Goal: Find specific page/section: Find specific page/section

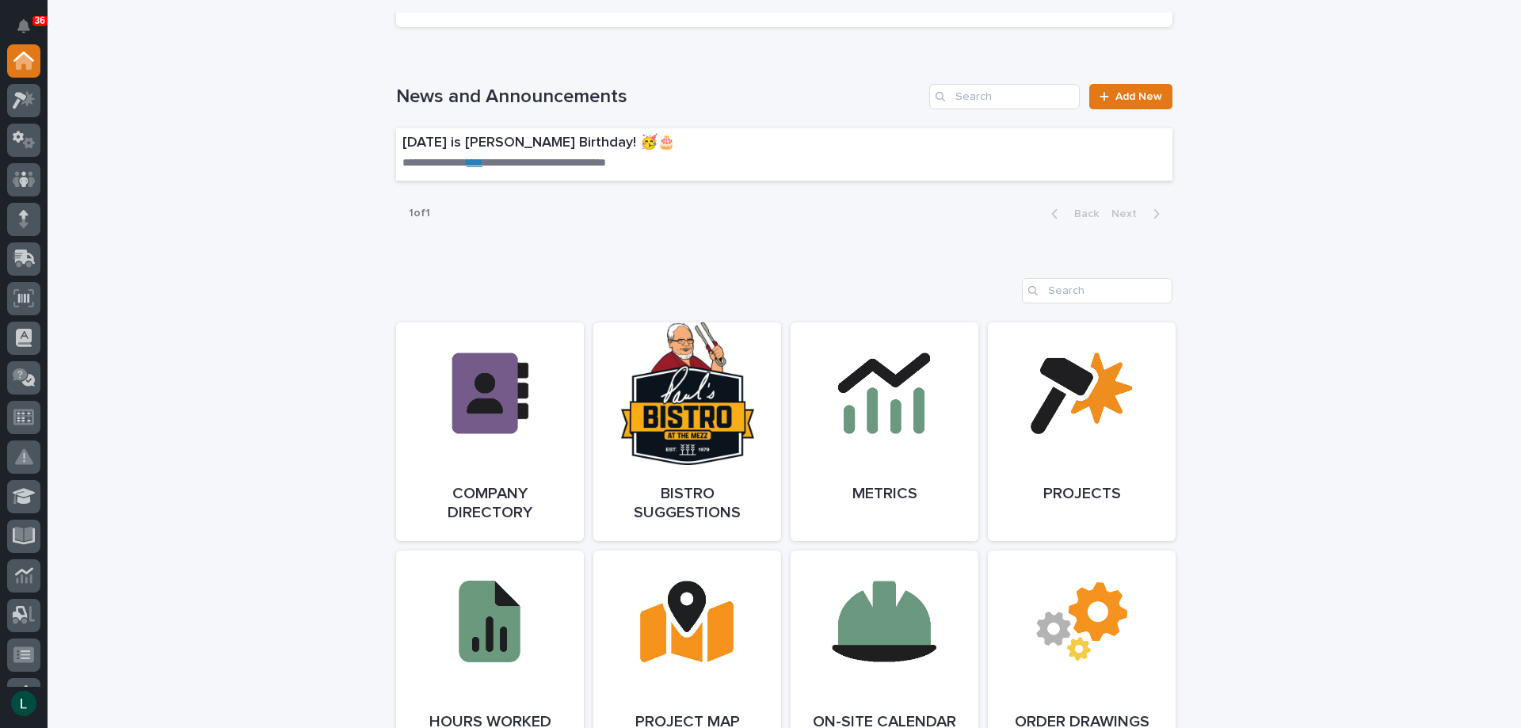
scroll to position [1030, 0]
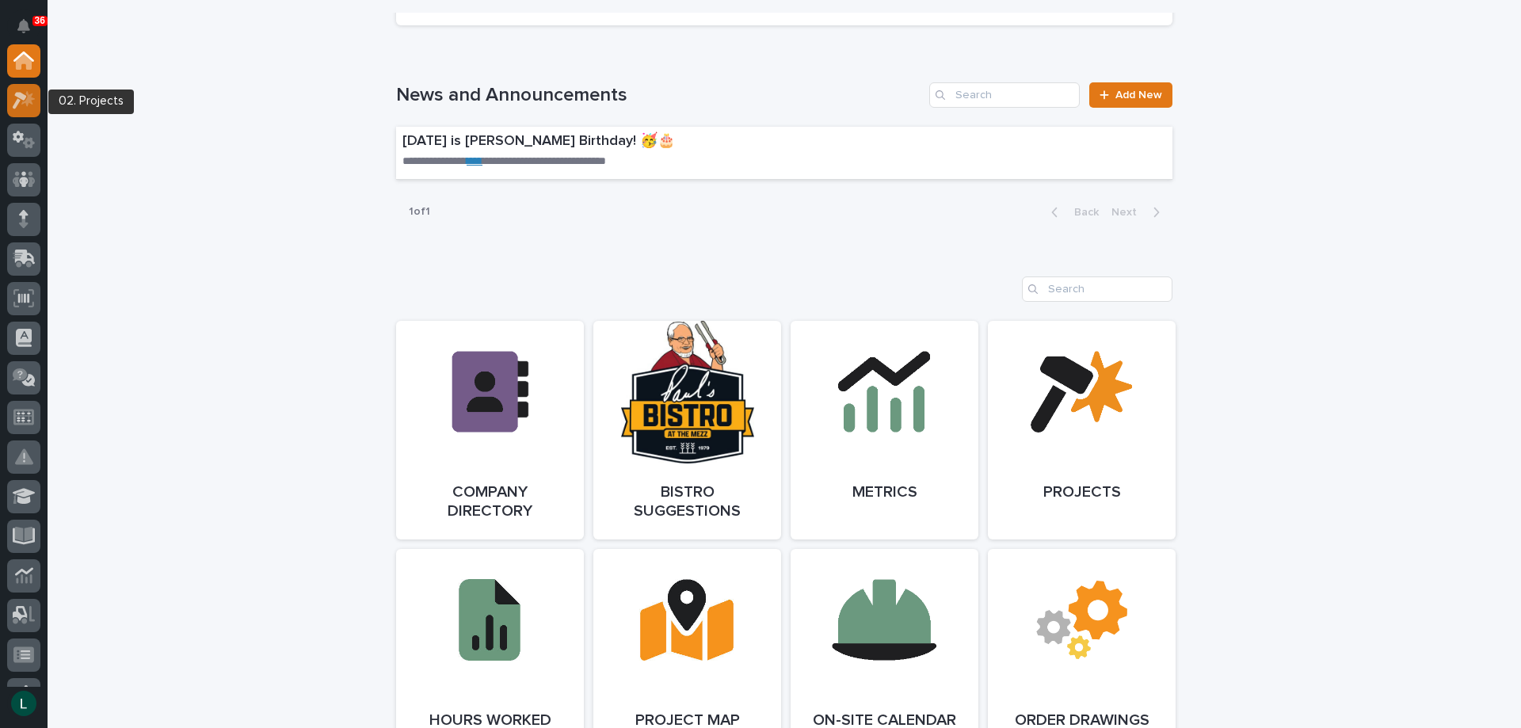
click at [25, 94] on icon at bounding box center [24, 100] width 23 height 18
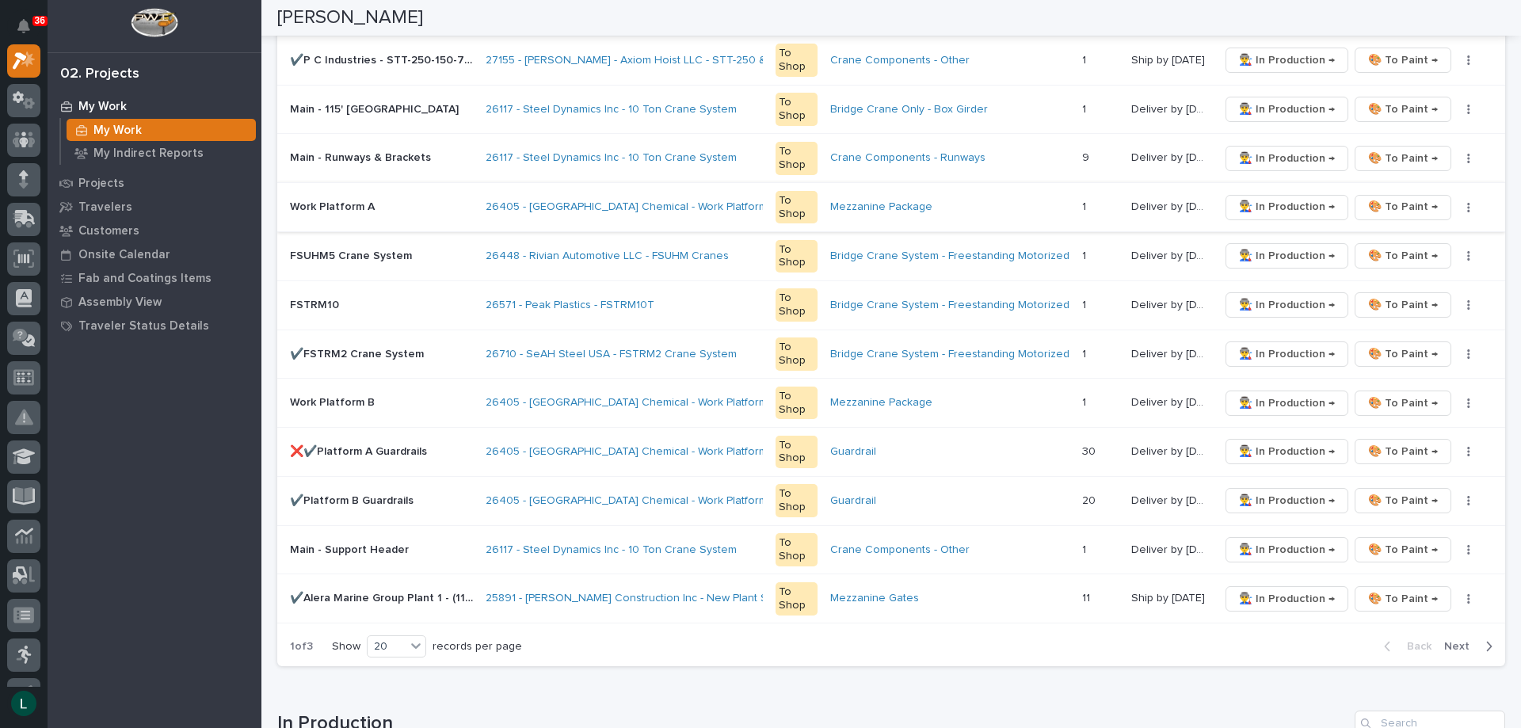
scroll to position [1189, 0]
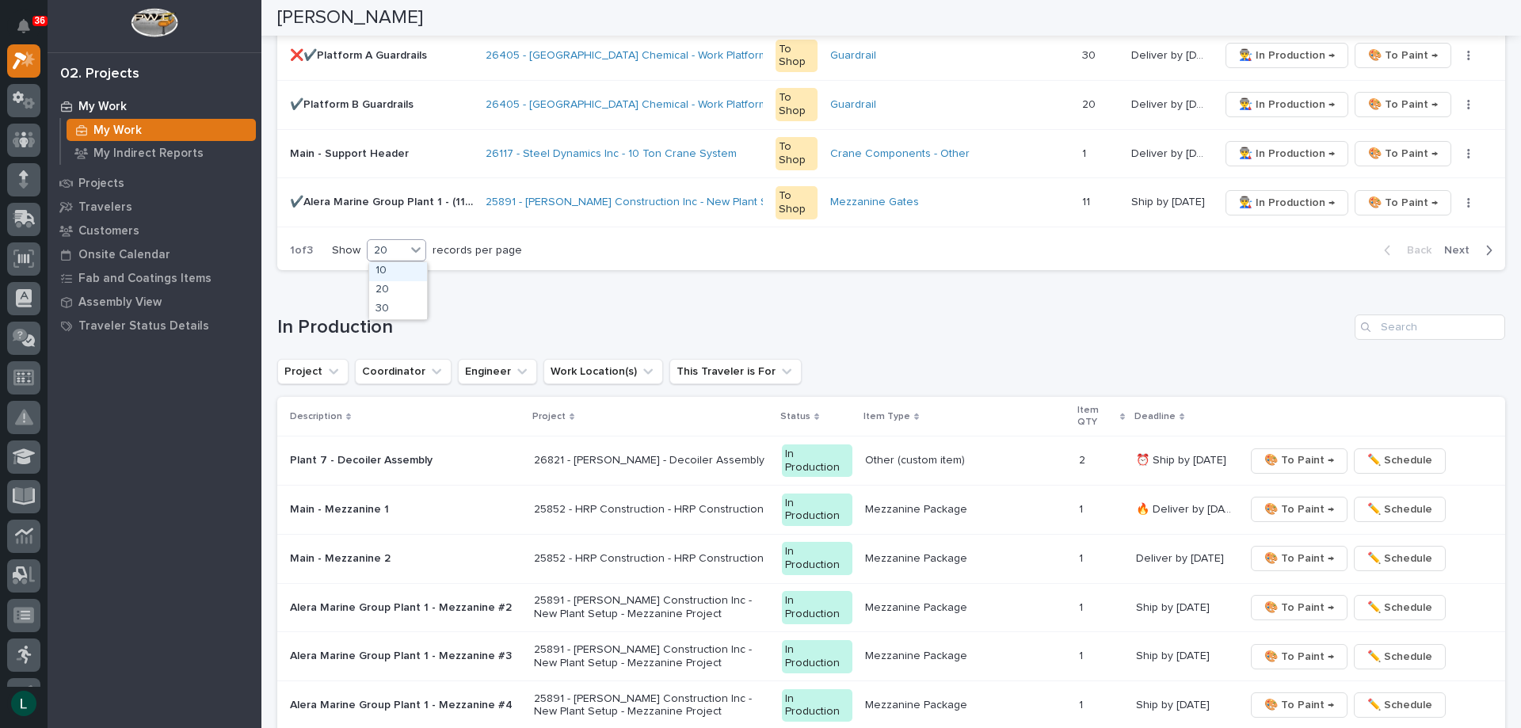
click at [399, 243] on div "20" at bounding box center [387, 250] width 38 height 17
click at [394, 303] on div "30" at bounding box center [398, 309] width 58 height 19
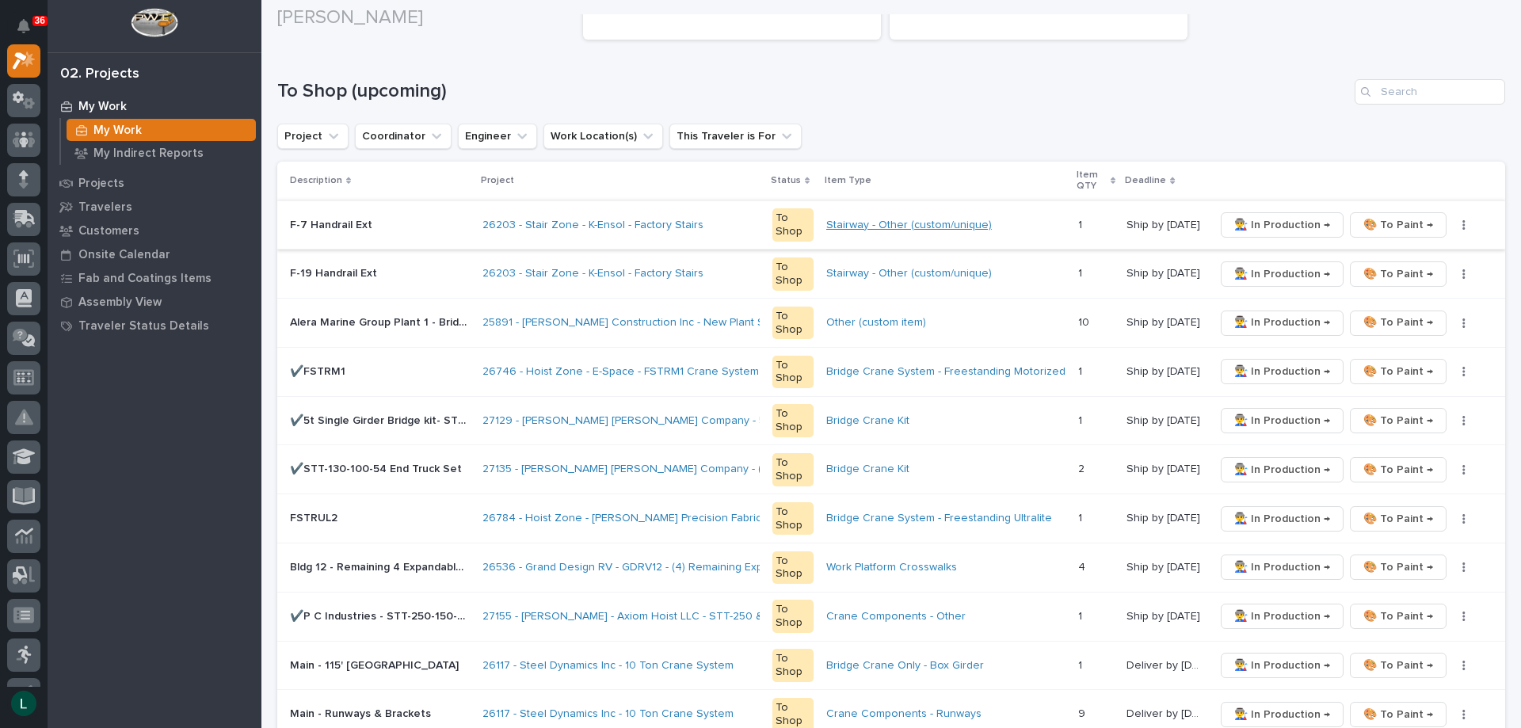
scroll to position [238, 0]
